Goal: Information Seeking & Learning: Learn about a topic

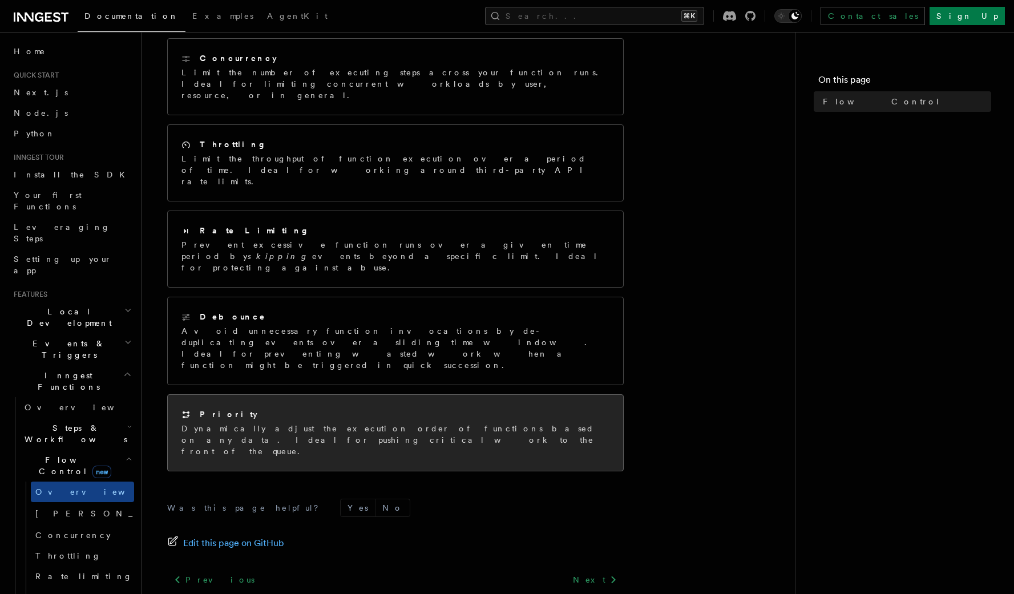
scroll to position [193, 0]
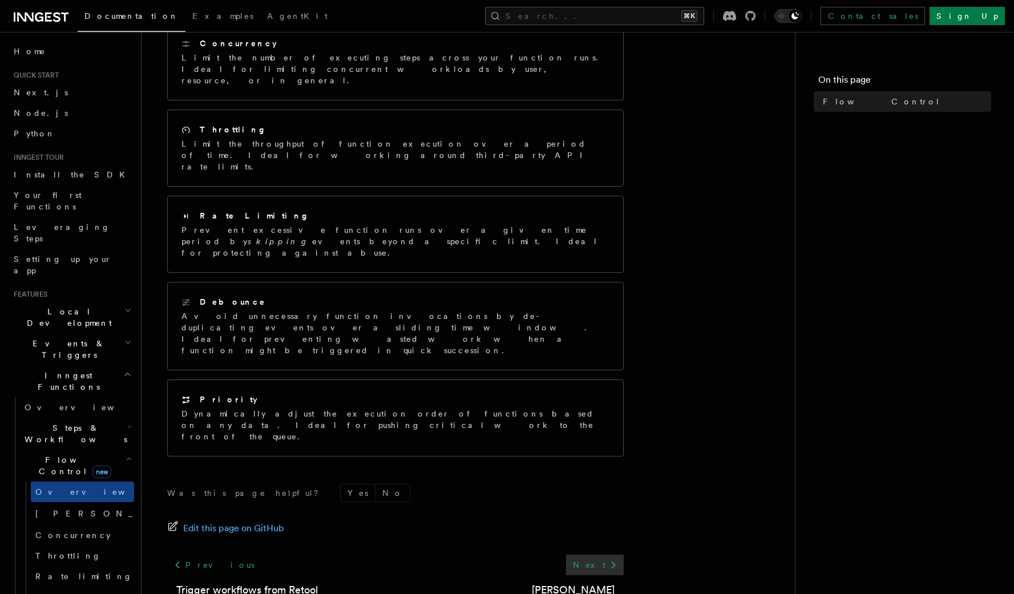
click at [604, 555] on link "Next" at bounding box center [595, 565] width 58 height 21
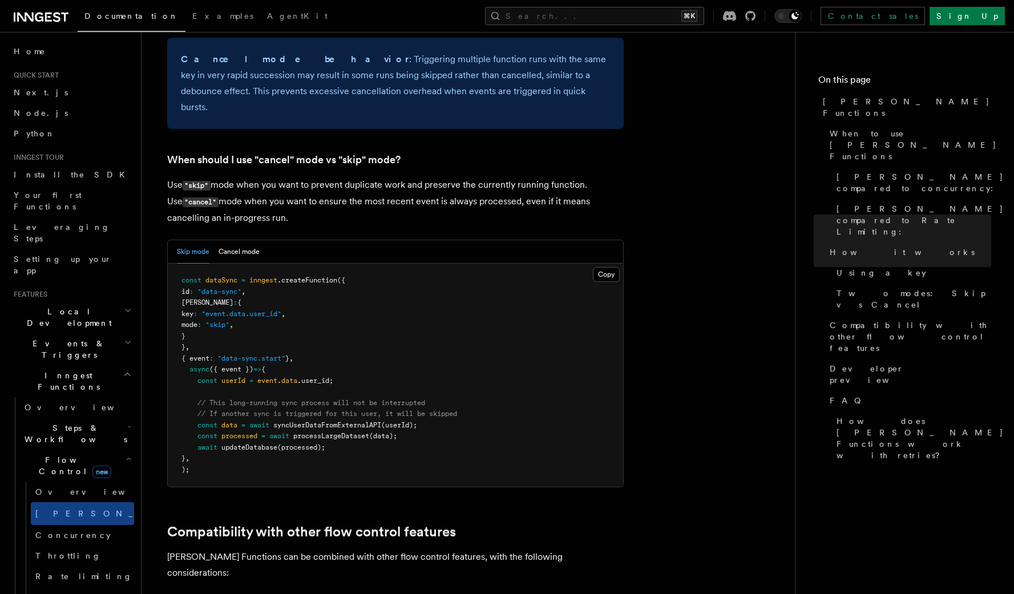
scroll to position [1550, 0]
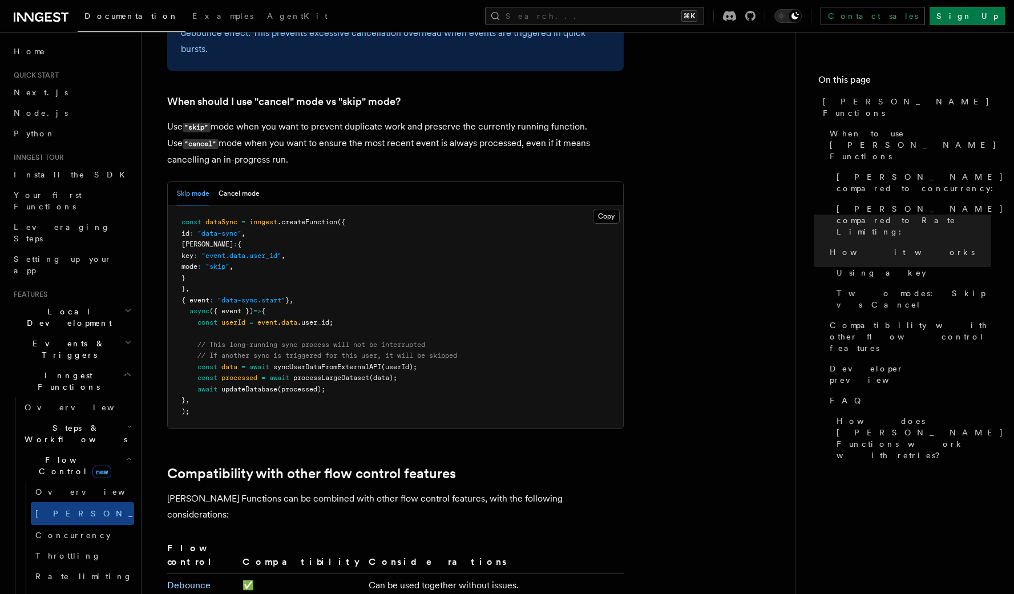
click at [126, 454] on icon "button" at bounding box center [129, 458] width 6 height 9
click at [124, 486] on icon "button" at bounding box center [128, 490] width 8 height 9
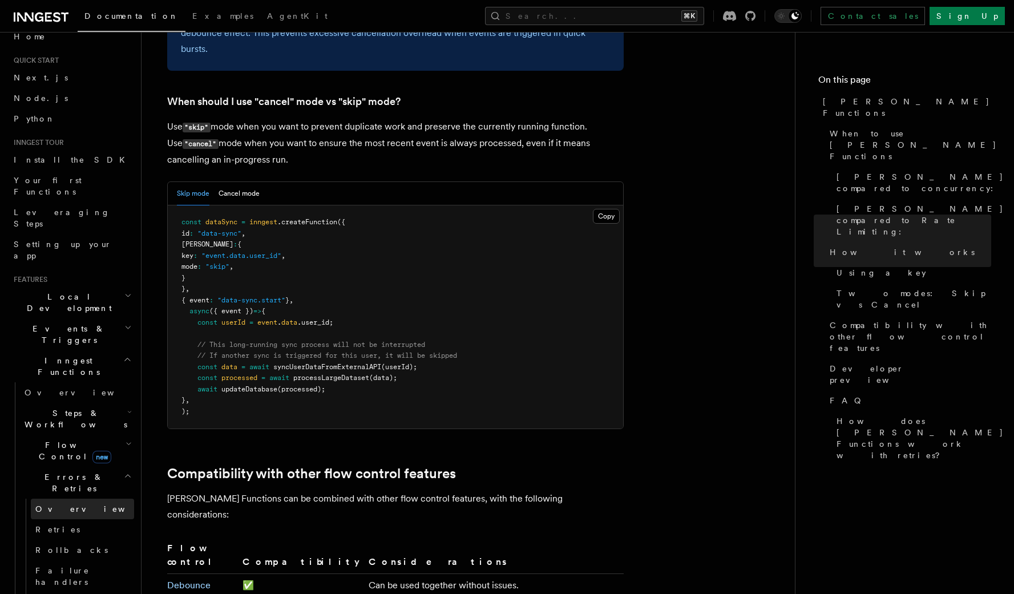
scroll to position [22, 0]
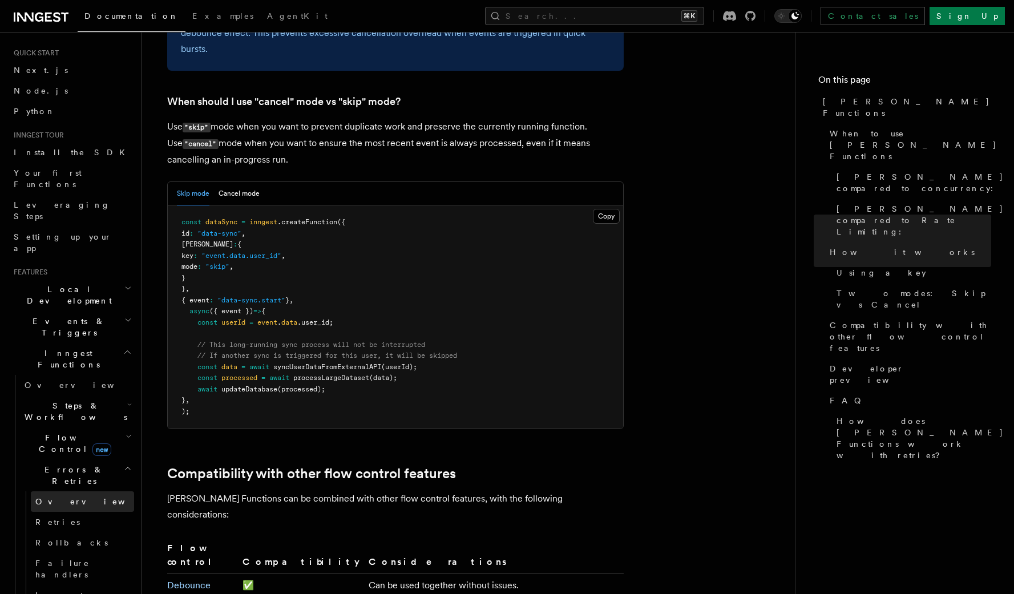
click at [78, 491] on link "Overview" at bounding box center [82, 501] width 103 height 21
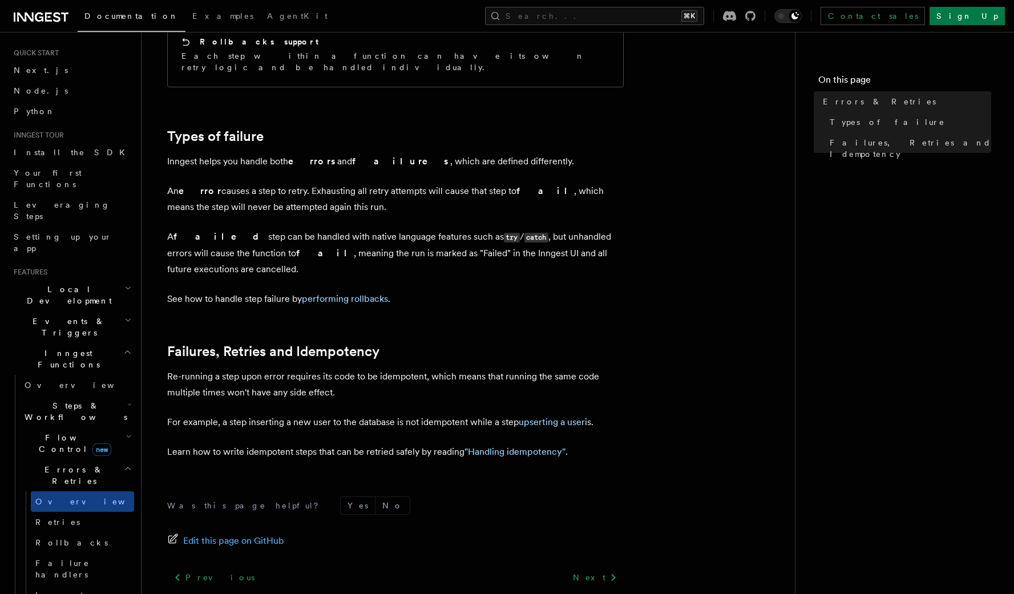
scroll to position [387, 0]
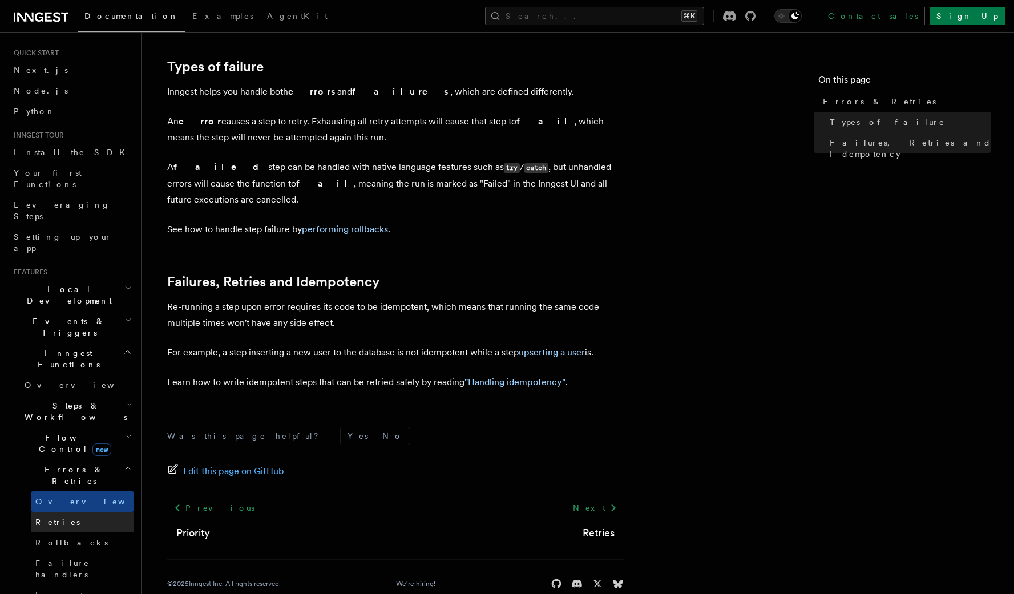
click at [87, 512] on link "Retries" at bounding box center [82, 522] width 103 height 21
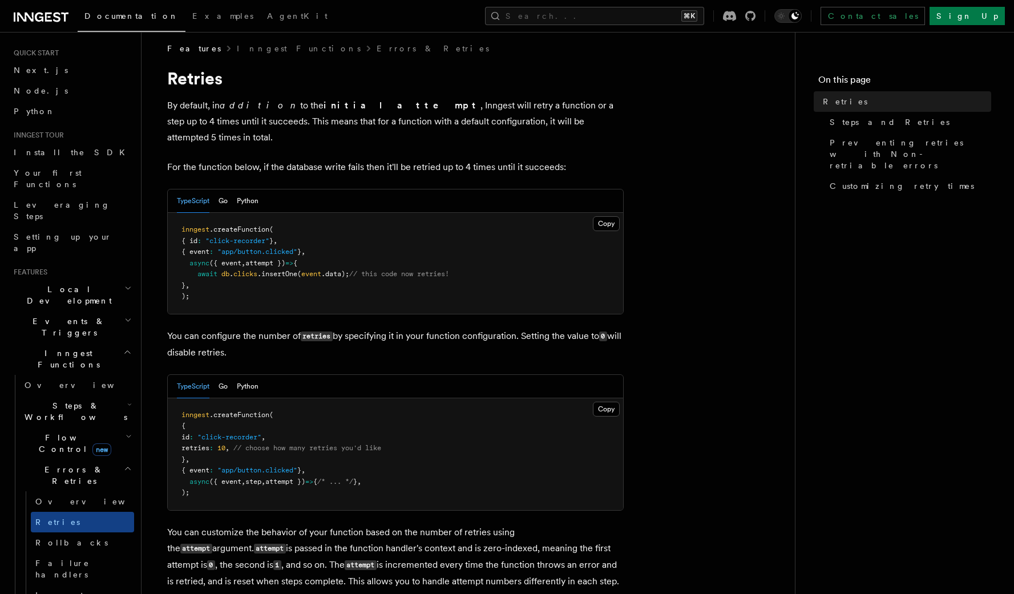
scroll to position [119, 0]
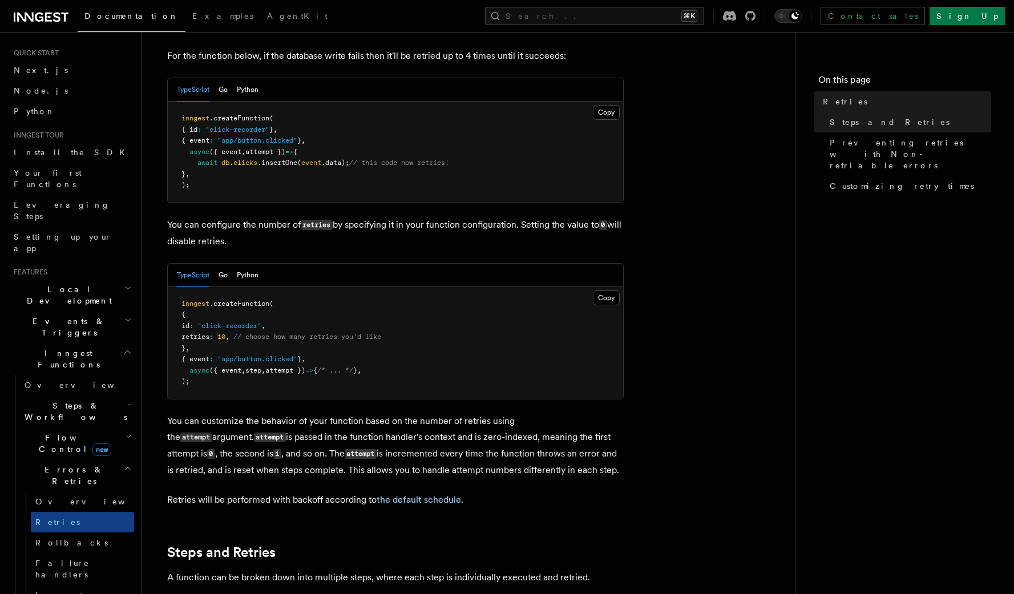
click at [123, 347] on icon "button" at bounding box center [127, 351] width 9 height 9
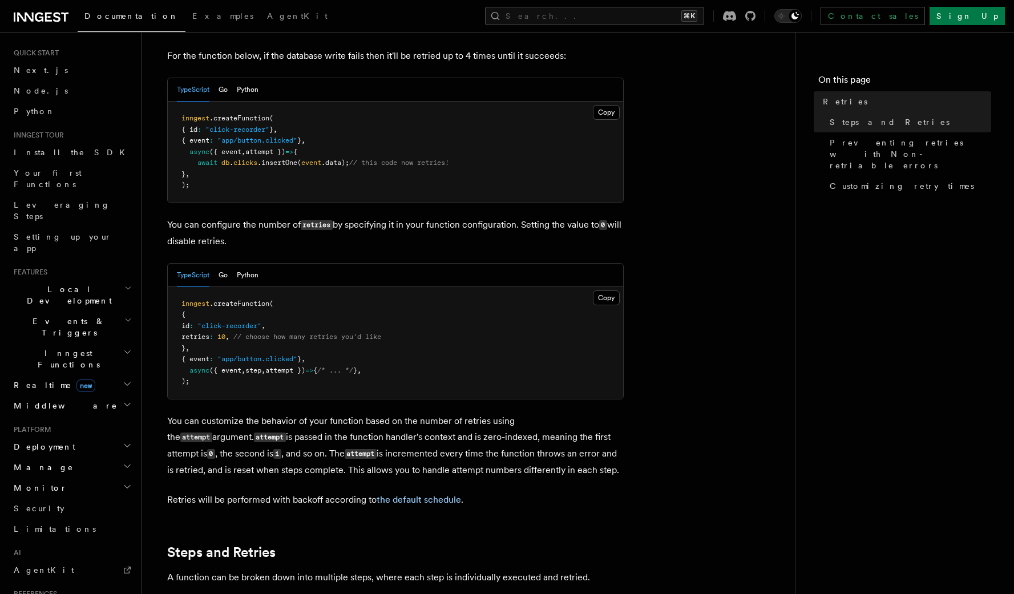
click at [124, 316] on icon "button" at bounding box center [127, 320] width 7 height 9
click at [124, 284] on icon "button" at bounding box center [127, 288] width 7 height 9
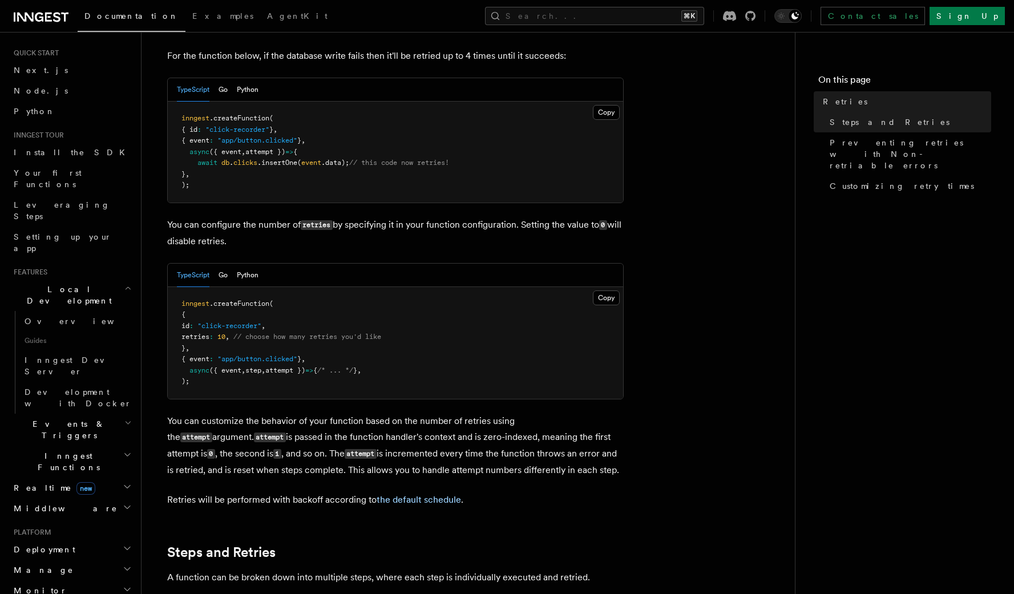
click at [124, 284] on icon "button" at bounding box center [127, 288] width 7 height 9
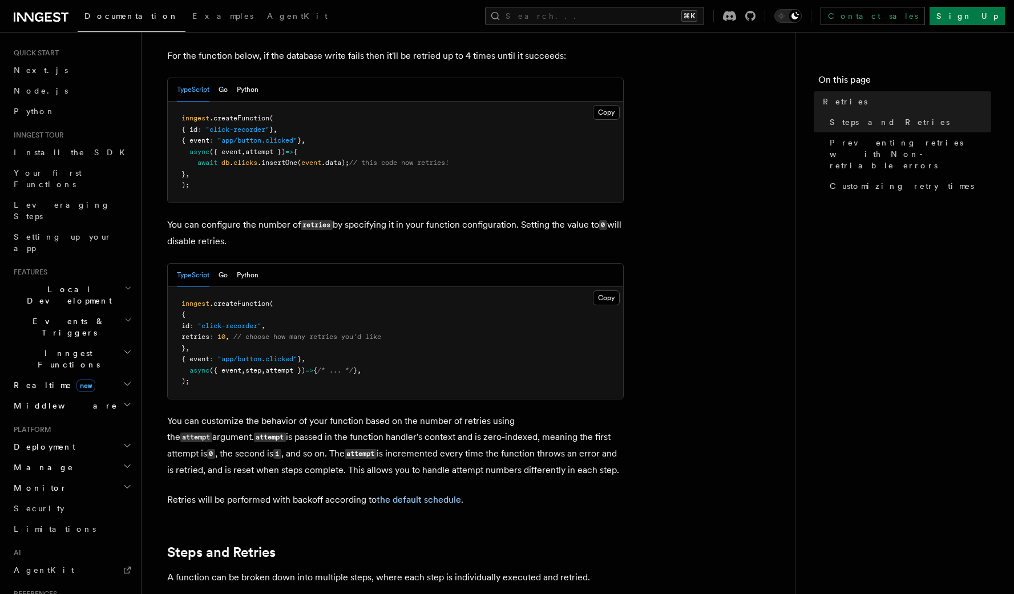
click at [123, 441] on icon "button" at bounding box center [127, 445] width 9 height 9
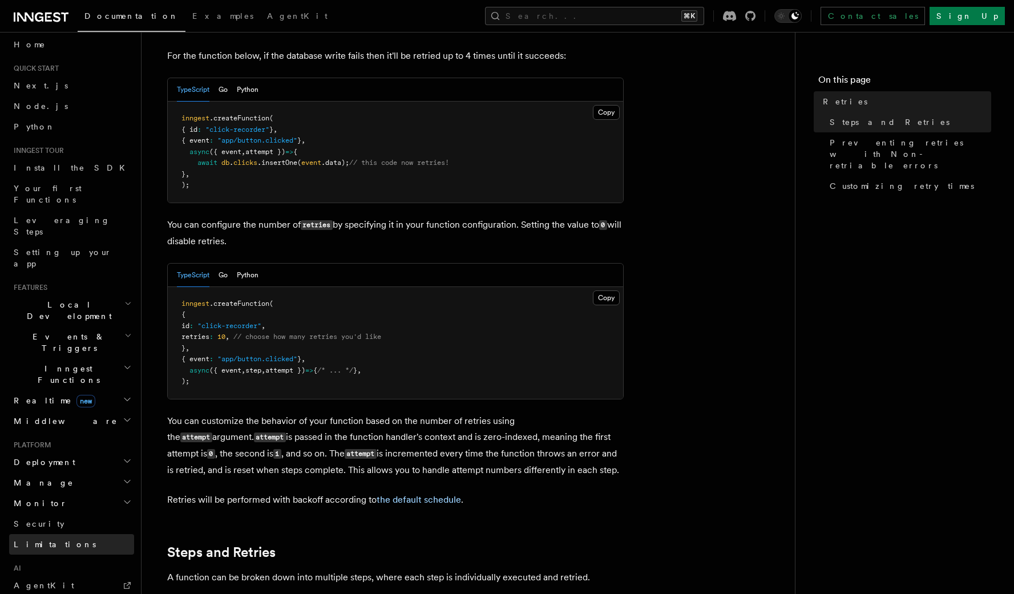
scroll to position [175, 0]
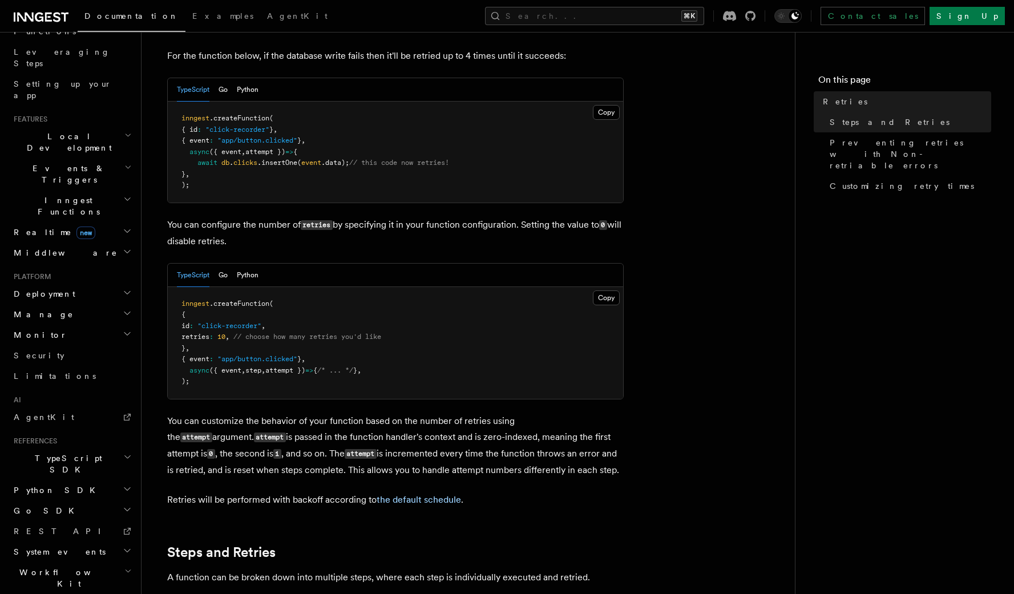
click at [124, 567] on icon "button" at bounding box center [127, 571] width 7 height 9
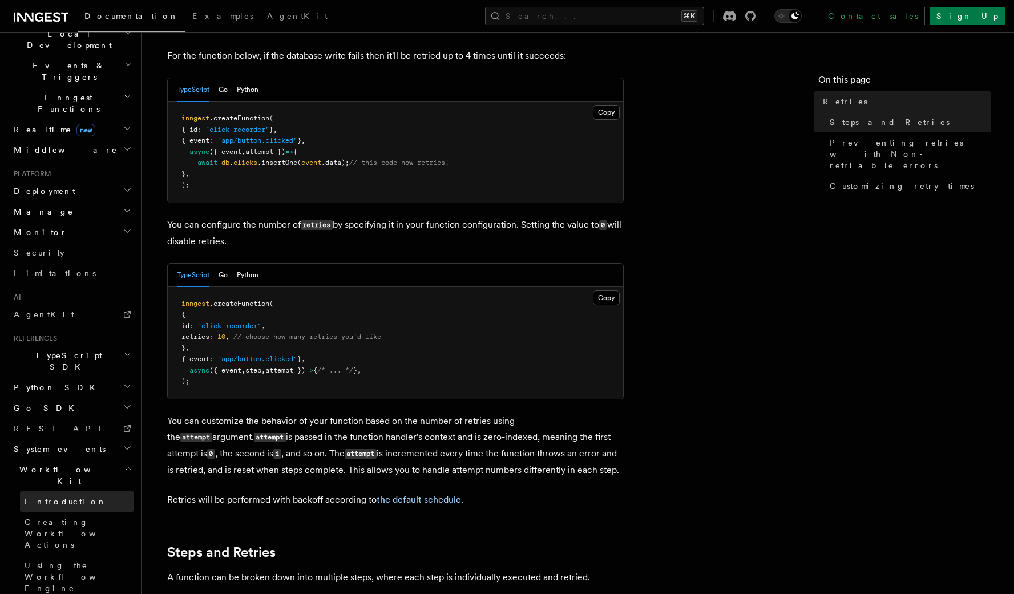
scroll to position [154, 0]
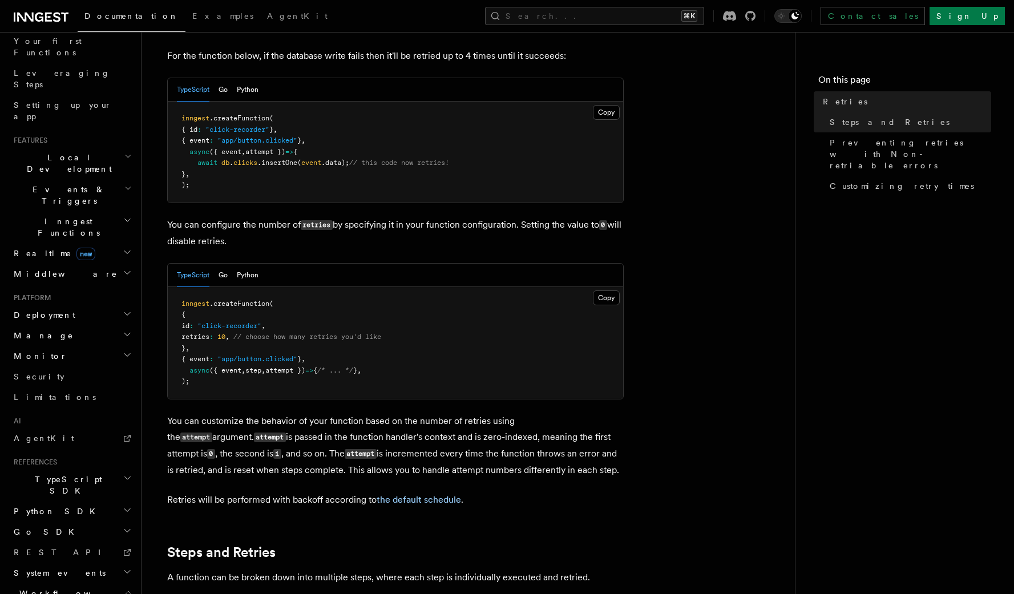
click at [105, 583] on h2 "Workflow Kit" at bounding box center [71, 599] width 125 height 32
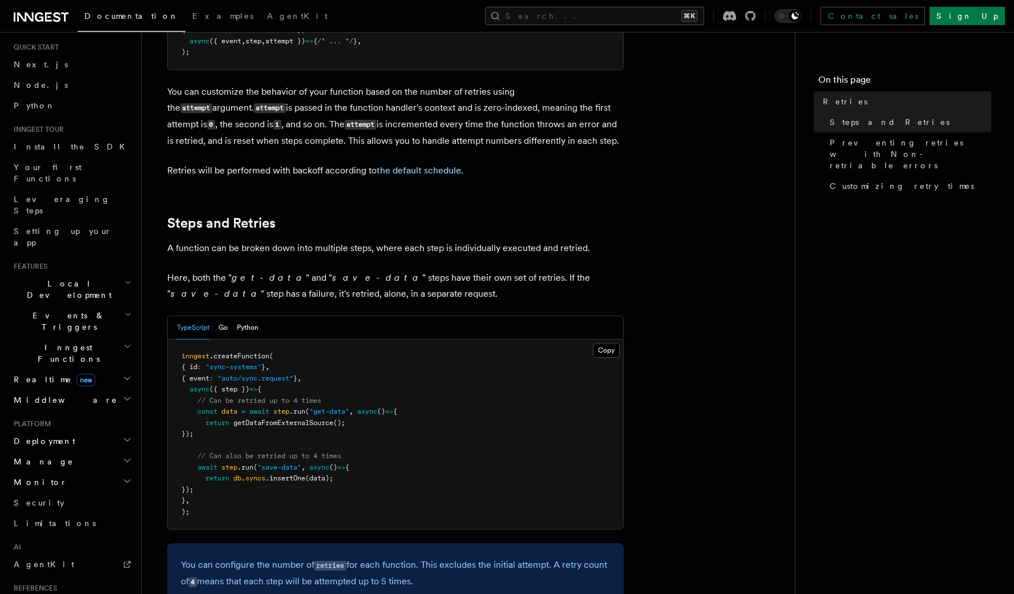
scroll to position [0, 0]
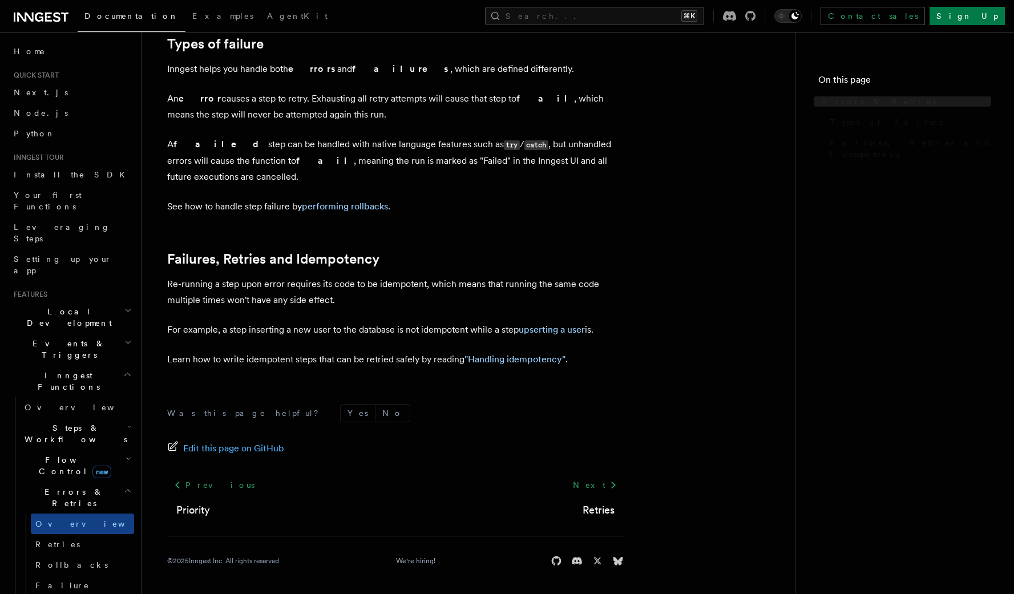
scroll to position [387, 0]
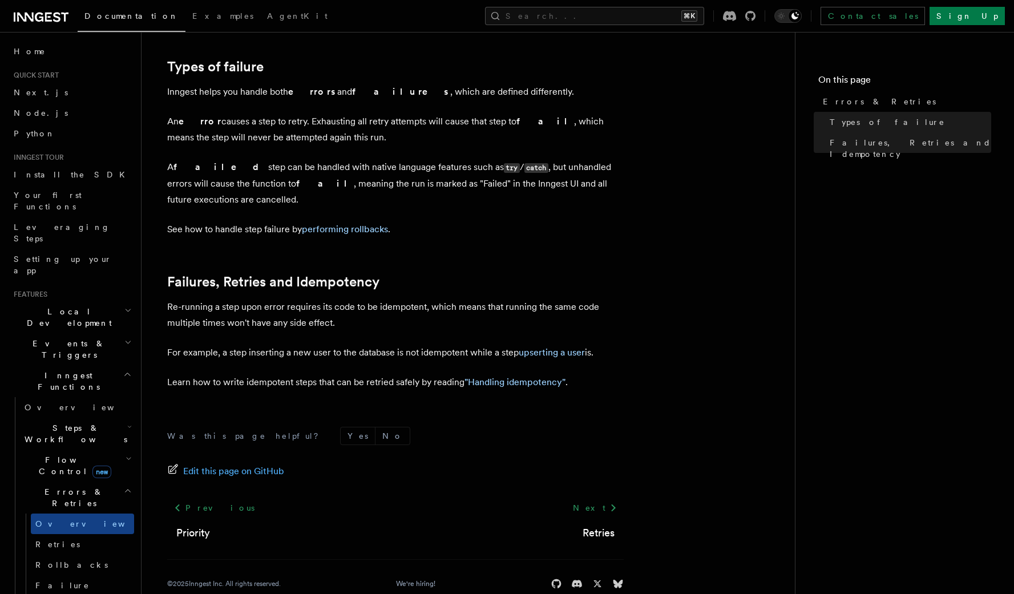
scroll to position [1550, 0]
